Goal: Information Seeking & Learning: Compare options

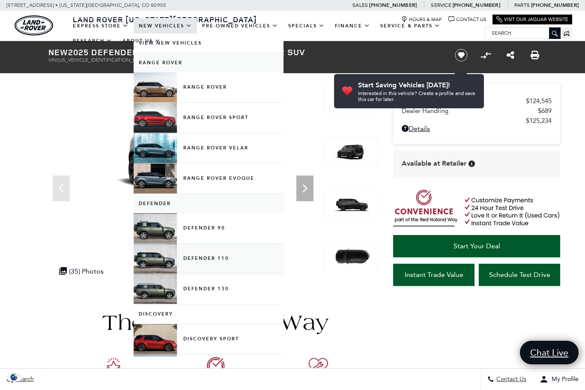
click at [154, 266] on link "Defender 110" at bounding box center [209, 259] width 150 height 30
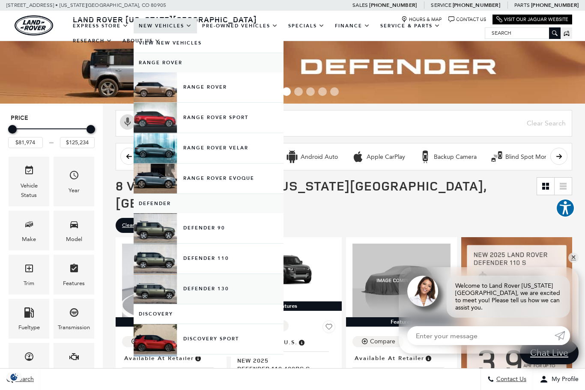
click at [204, 297] on link "Defender 130" at bounding box center [209, 289] width 150 height 30
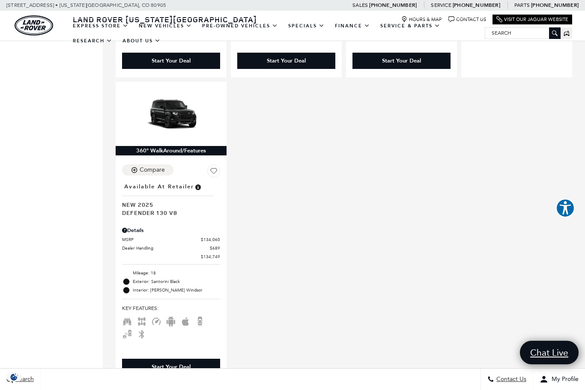
scroll to position [817, 0]
